Goal: Task Accomplishment & Management: Use online tool/utility

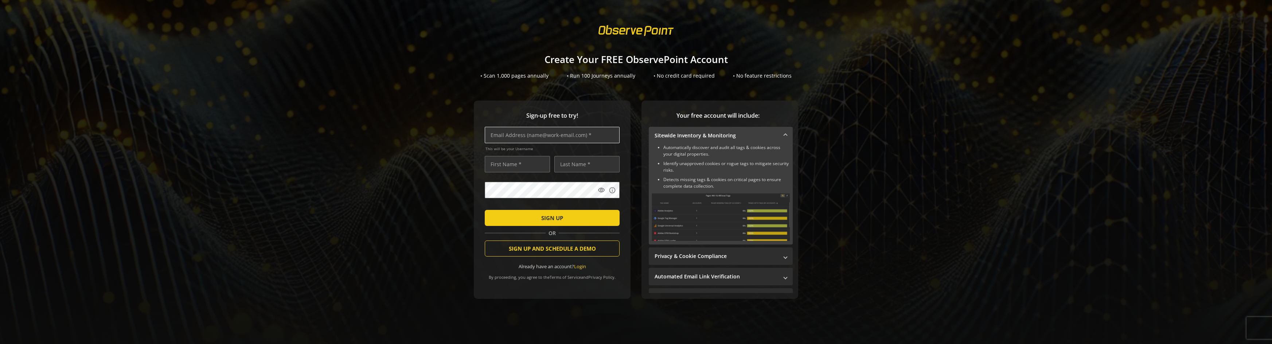
click at [554, 135] on input "text" at bounding box center [552, 135] width 135 height 16
type input "[PERSON_NAME][EMAIL_ADDRESS][DOMAIN_NAME]"
type input "[PERSON_NAME]"
click at [559, 220] on span "SIGN UP" at bounding box center [552, 217] width 22 height 13
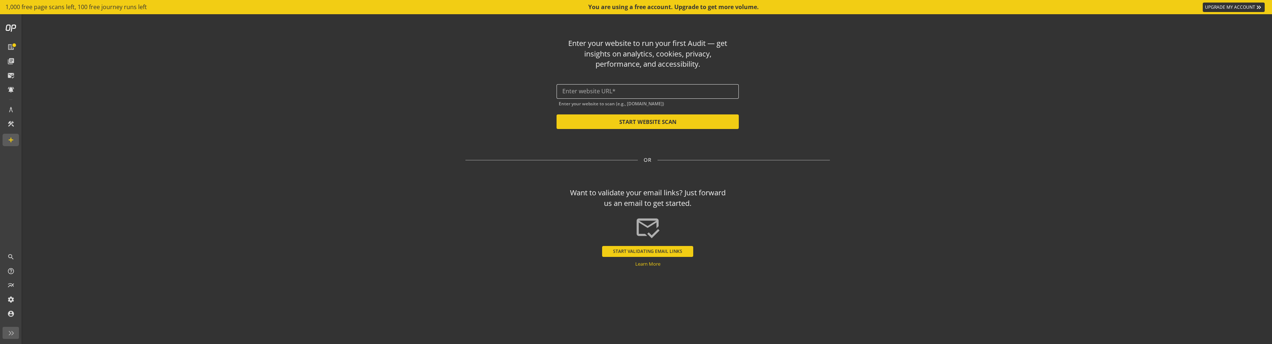
click at [610, 91] on input "text" at bounding box center [647, 91] width 171 height 7
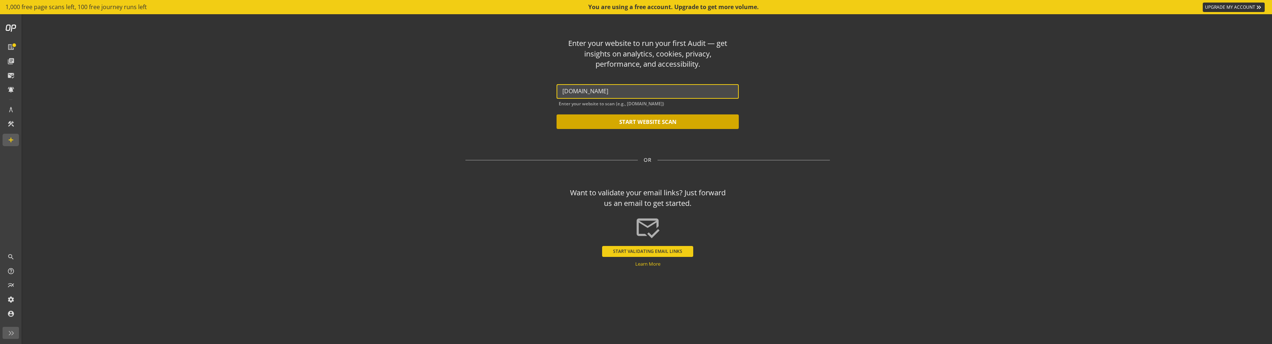
click at [637, 120] on button "START WEBSITE SCAN" at bounding box center [647, 121] width 182 height 15
type input "[URL][DOMAIN_NAME]"
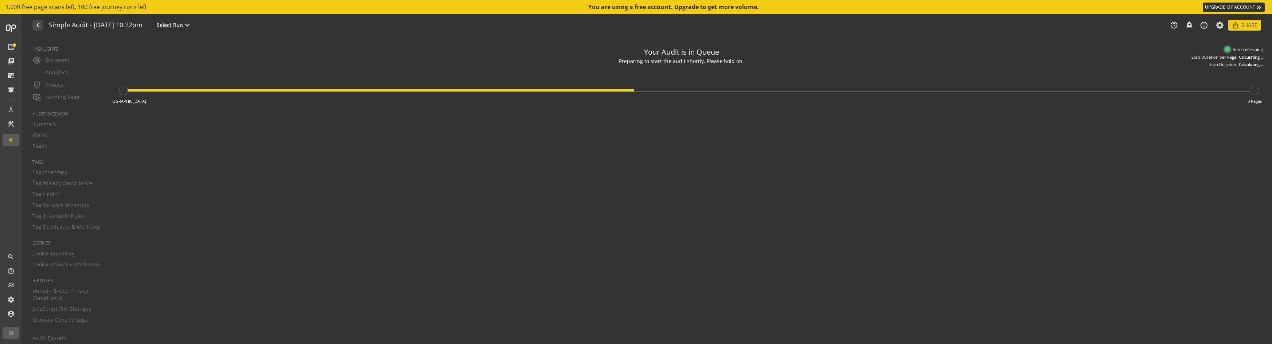
type textarea "Notes can include: -a description of what this audit is validating -changes in …"
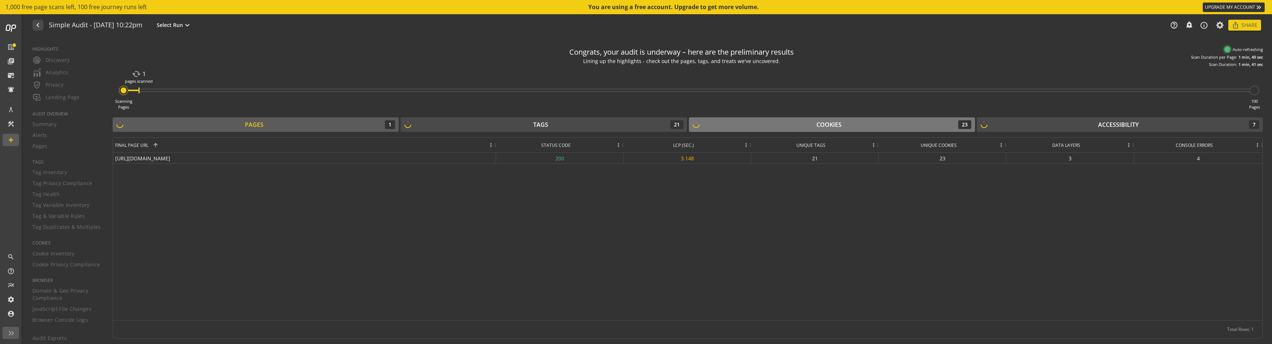
click at [828, 126] on div "Cookies" at bounding box center [828, 125] width 25 height 8
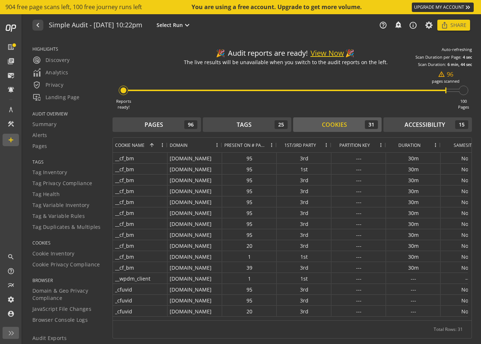
click at [333, 55] on button "View Now" at bounding box center [328, 53] width 34 height 11
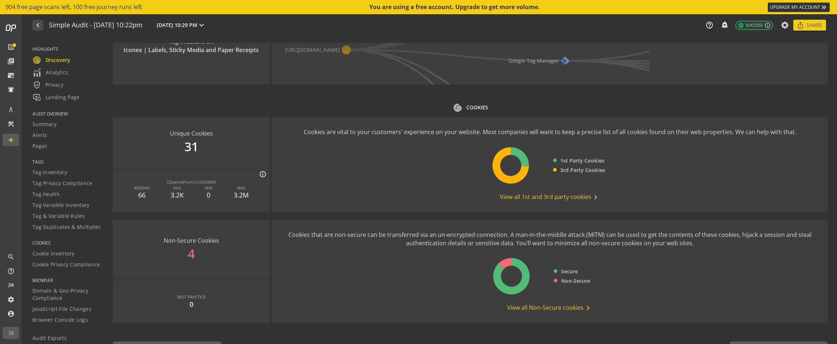
scroll to position [821, 0]
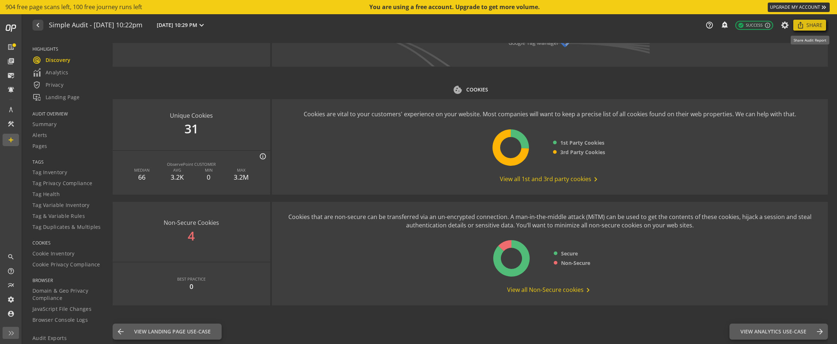
click at [814, 26] on span "Share" at bounding box center [814, 25] width 16 height 13
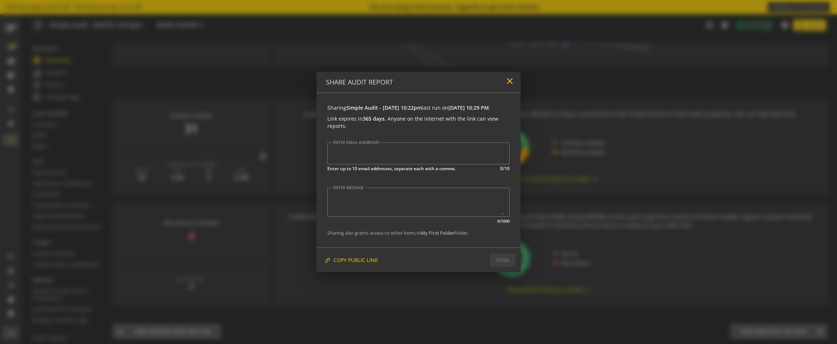
click at [509, 77] on mat-icon "close" at bounding box center [510, 81] width 10 height 10
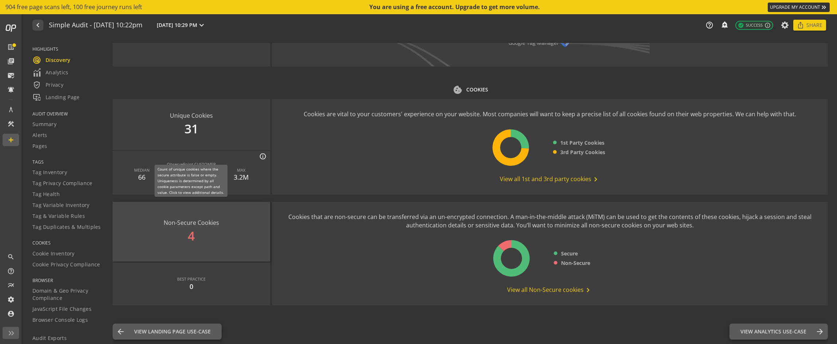
click at [191, 238] on div "Non-Secure Cookies 4" at bounding box center [191, 232] width 157 height 60
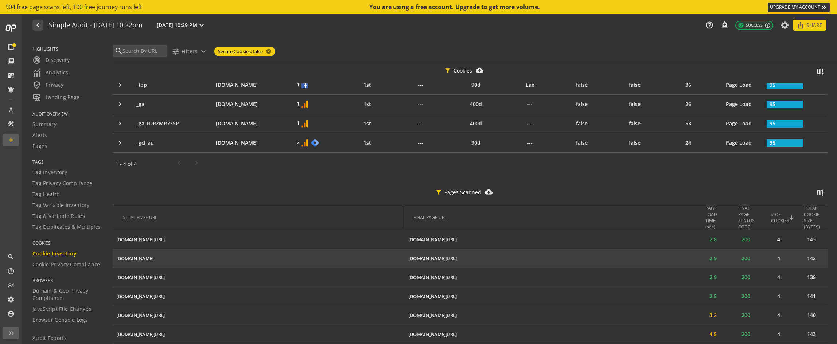
scroll to position [45, 0]
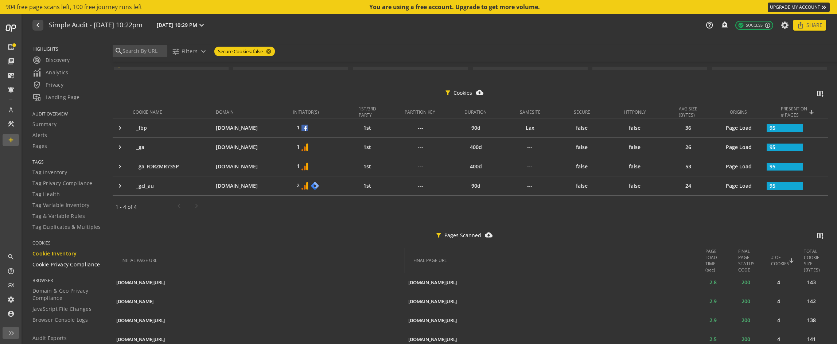
click at [66, 266] on span "Cookie Privacy Compliance" at bounding box center [66, 264] width 68 height 7
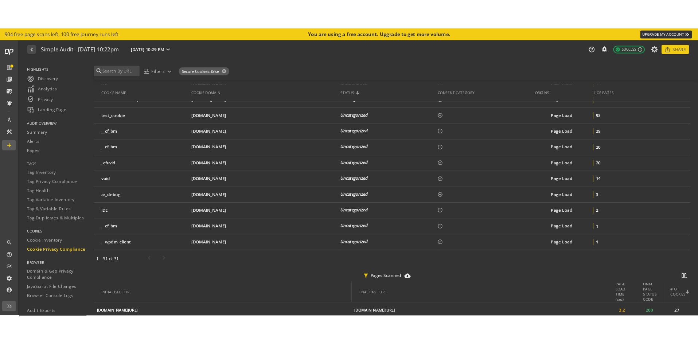
scroll to position [504, 0]
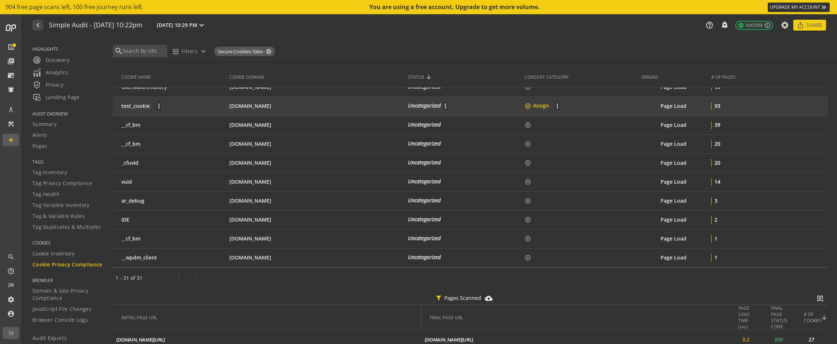
click at [524, 109] on mat-icon "add_circle_outline" at bounding box center [527, 106] width 7 height 7
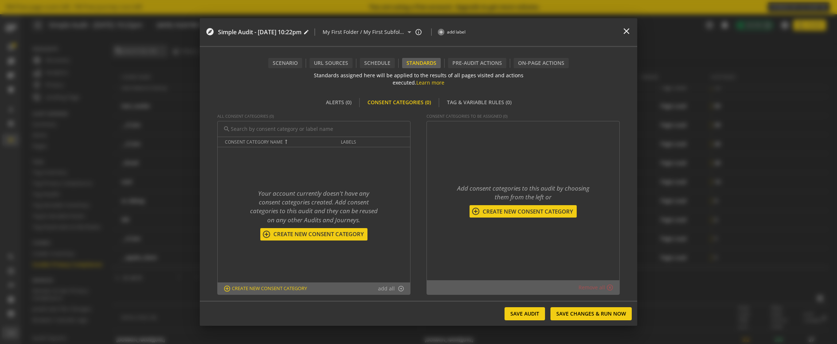
click at [329, 233] on span "Create New consent category" at bounding box center [318, 234] width 95 height 8
click at [386, 246] on div at bounding box center [418, 172] width 837 height 344
click at [625, 34] on mat-icon "close" at bounding box center [626, 31] width 10 height 10
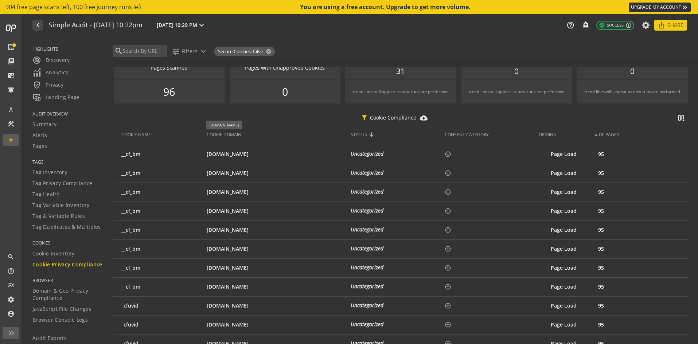
scroll to position [0, 0]
